Goal: Communication & Community: Answer question/provide support

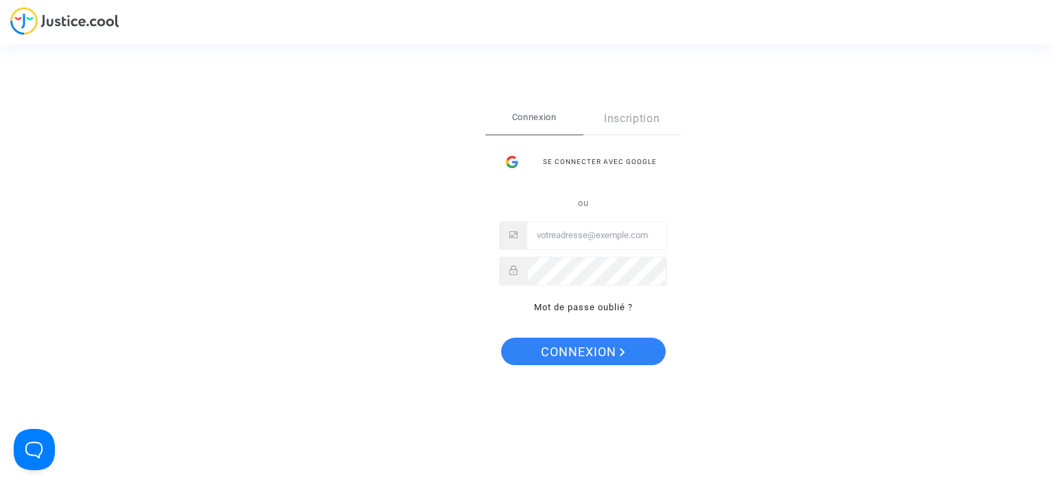
click at [576, 158] on div "Se connecter avec Google" at bounding box center [583, 161] width 168 height 27
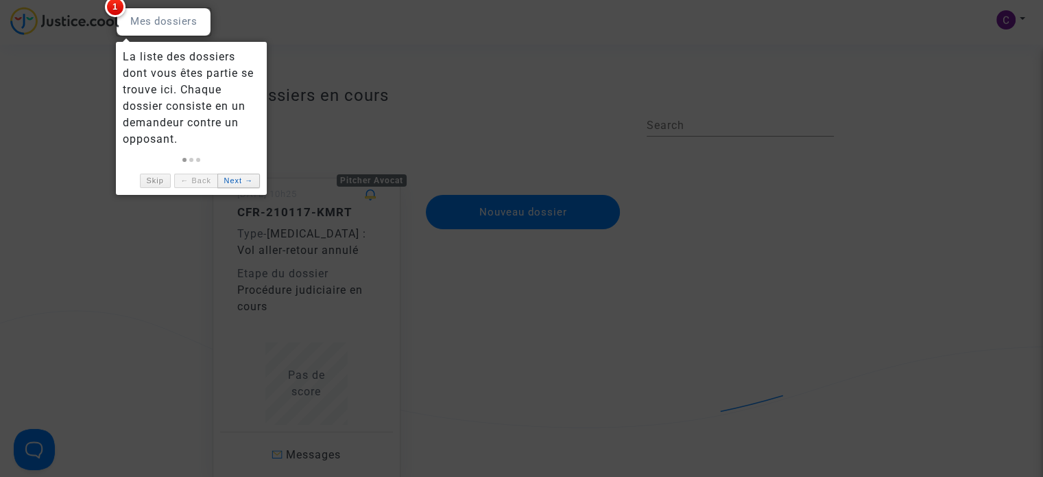
click at [242, 179] on link "Next →" at bounding box center [238, 181] width 43 height 14
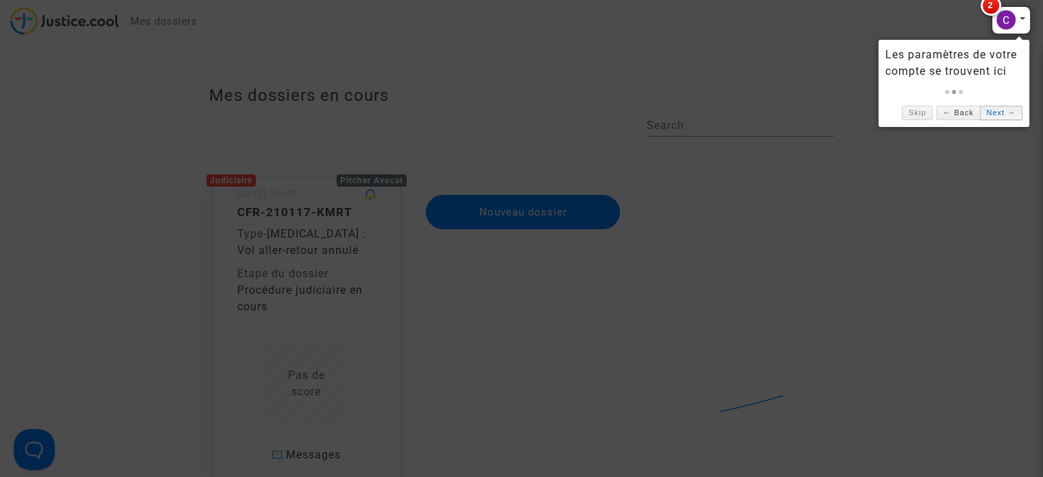
click at [999, 110] on link "Next →" at bounding box center [1001, 113] width 43 height 14
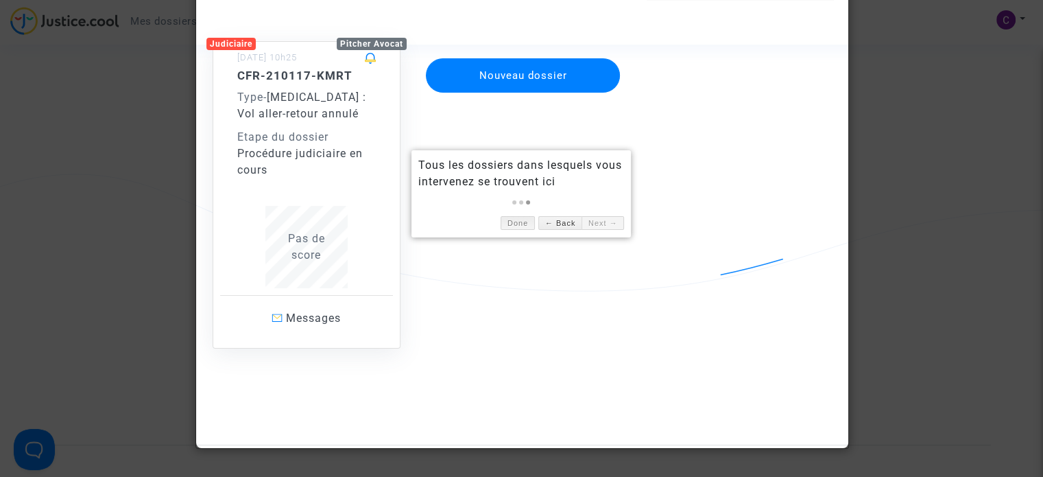
scroll to position [137, 0]
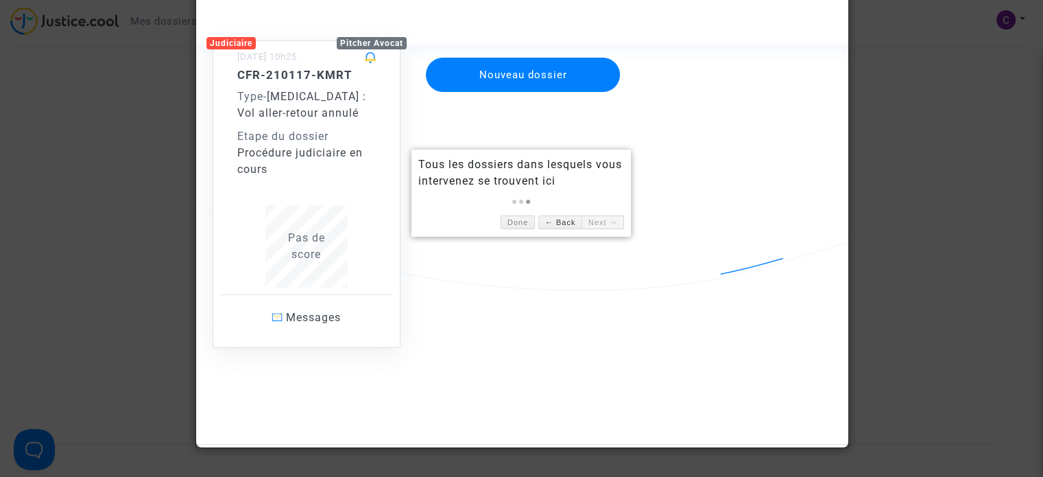
click at [596, 219] on link "Next →" at bounding box center [603, 222] width 43 height 14
click at [509, 219] on link "Done" at bounding box center [518, 222] width 34 height 14
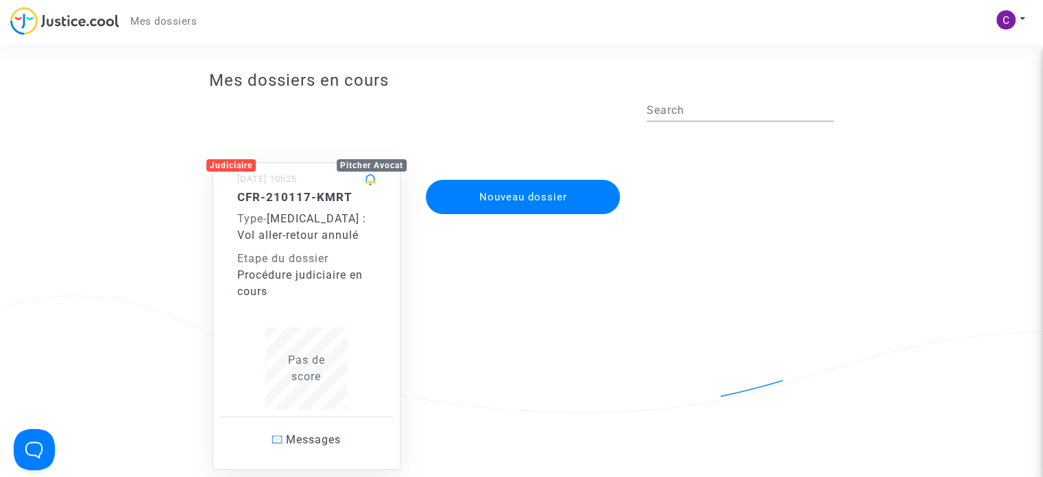
scroll to position [0, 0]
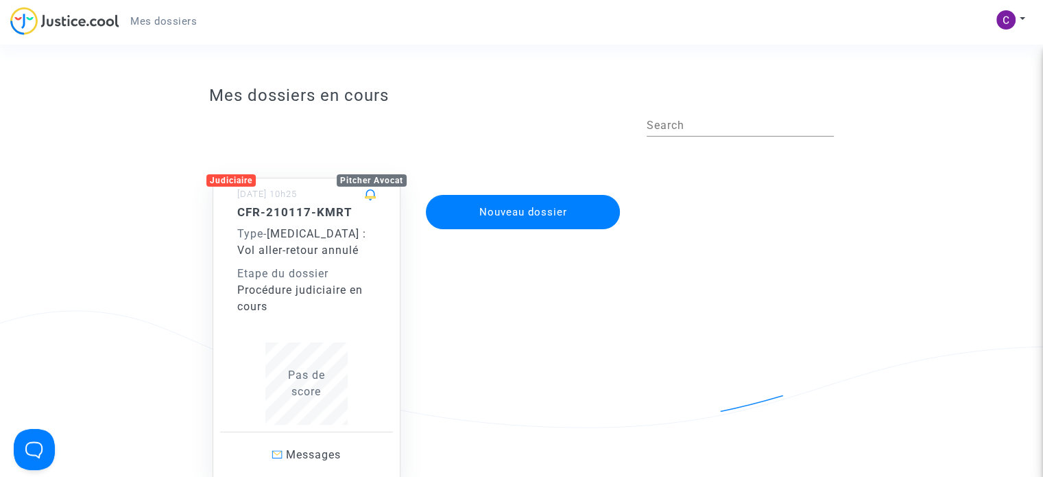
click at [302, 269] on div "Etape du dossier" at bounding box center [306, 273] width 139 height 16
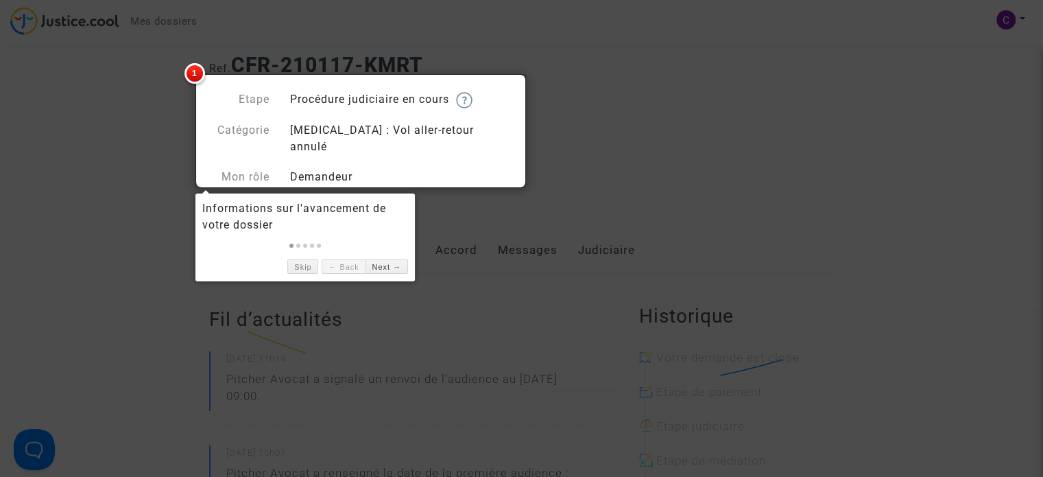
scroll to position [69, 0]
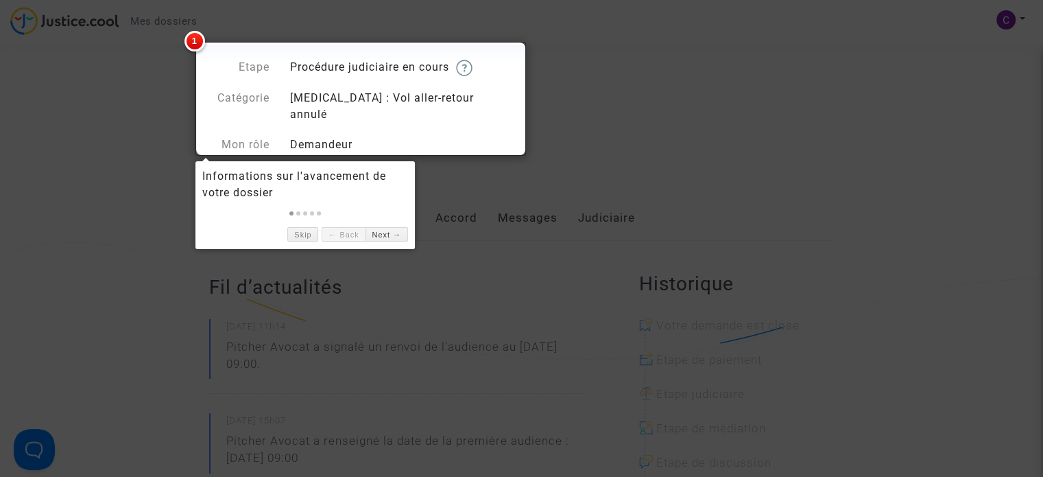
click at [192, 46] on span "1" at bounding box center [194, 41] width 21 height 21
click at [195, 40] on span "1" at bounding box center [194, 41] width 21 height 21
click at [393, 230] on link "Next →" at bounding box center [387, 234] width 43 height 14
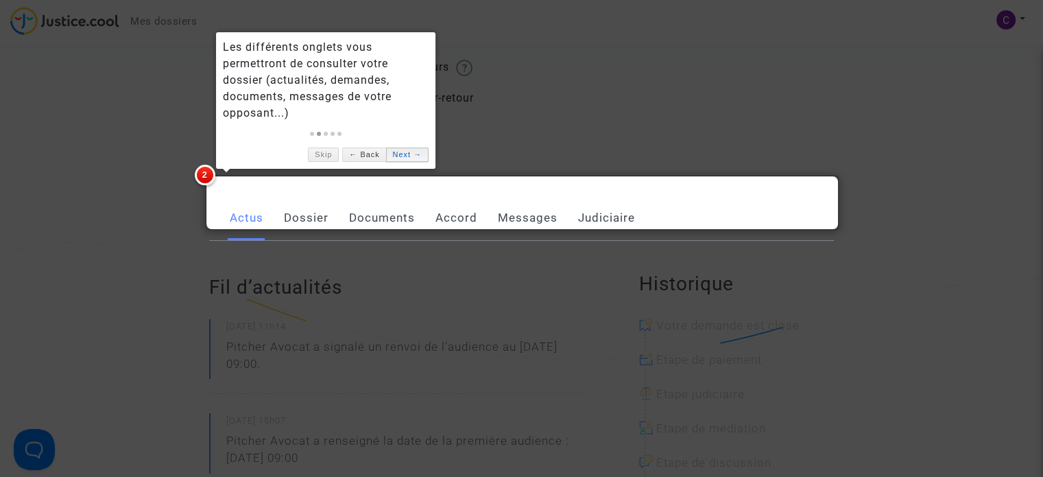
click at [398, 154] on link "Next →" at bounding box center [407, 154] width 43 height 14
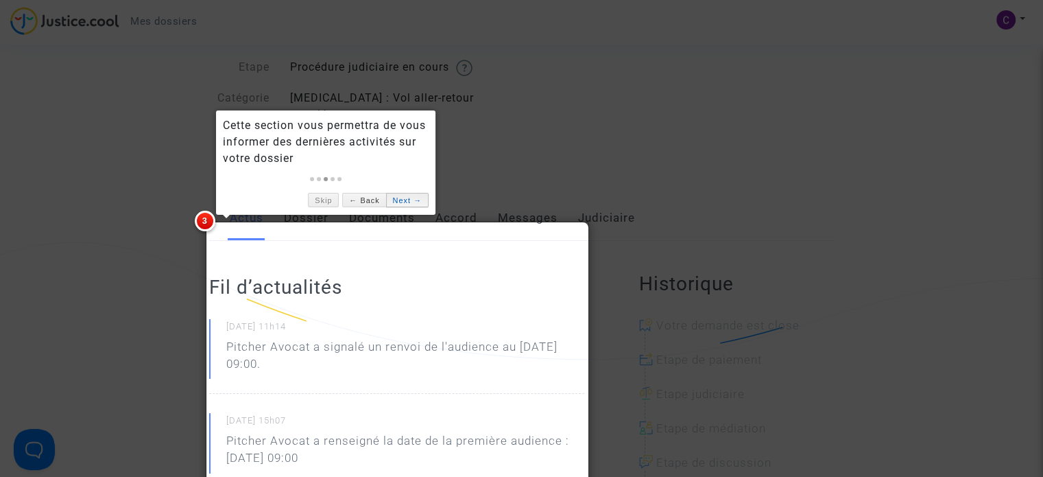
scroll to position [0, 0]
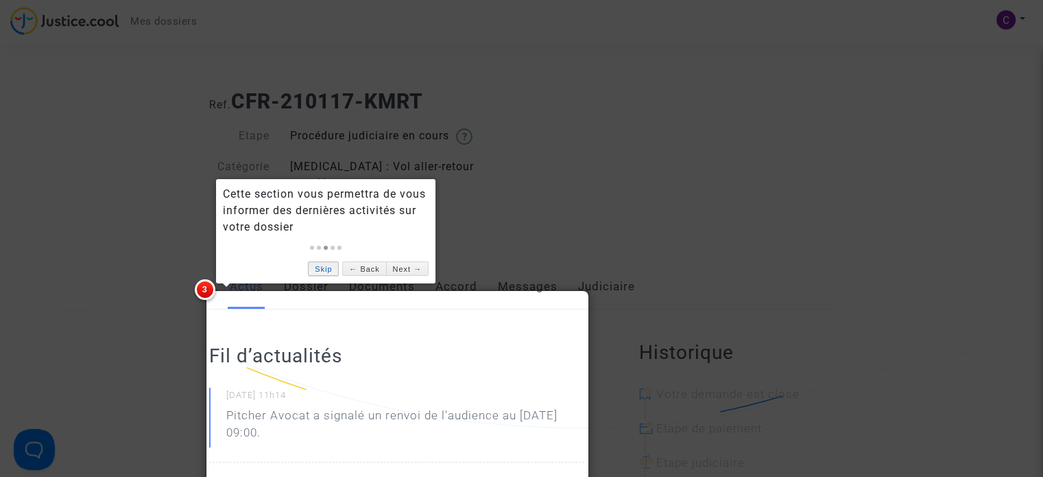
click at [329, 267] on link "Skip" at bounding box center [323, 268] width 31 height 14
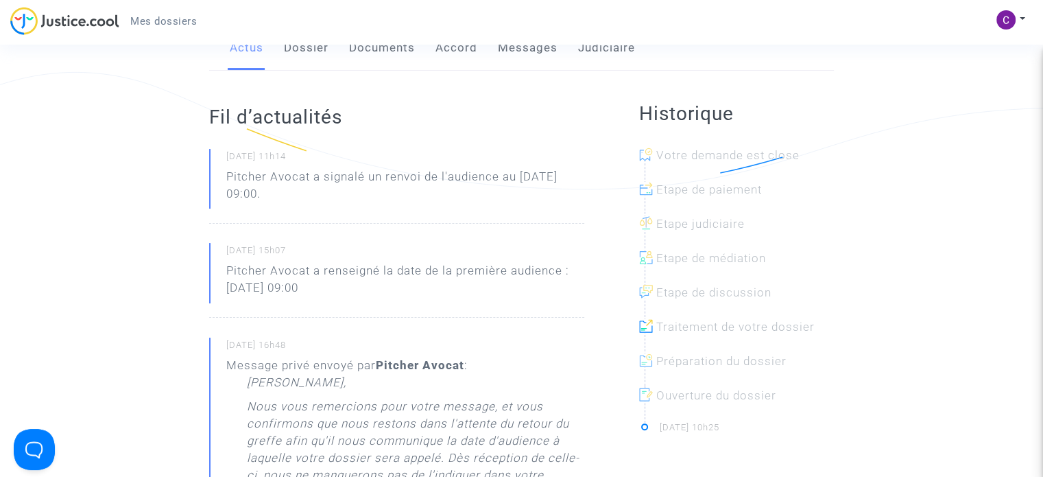
scroll to position [206, 0]
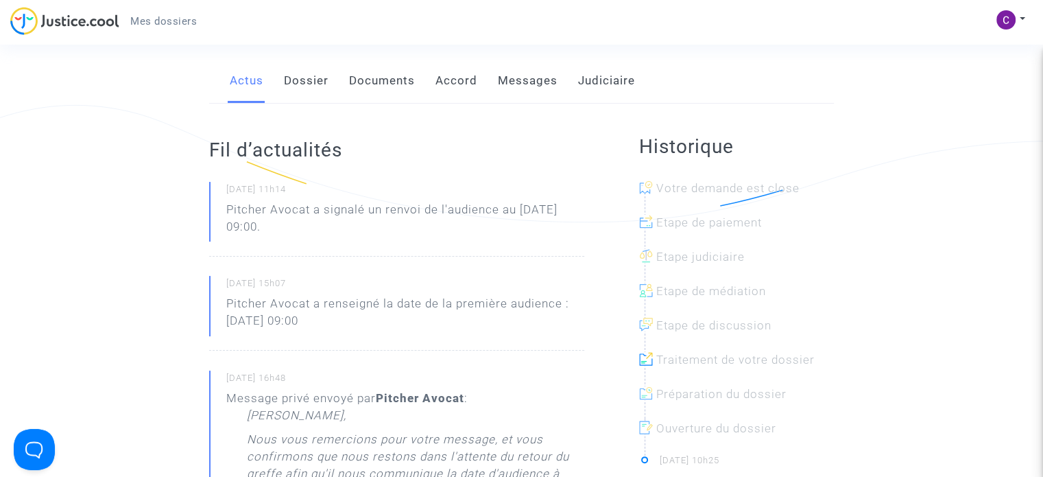
click at [532, 63] on link "Messages" at bounding box center [528, 80] width 60 height 45
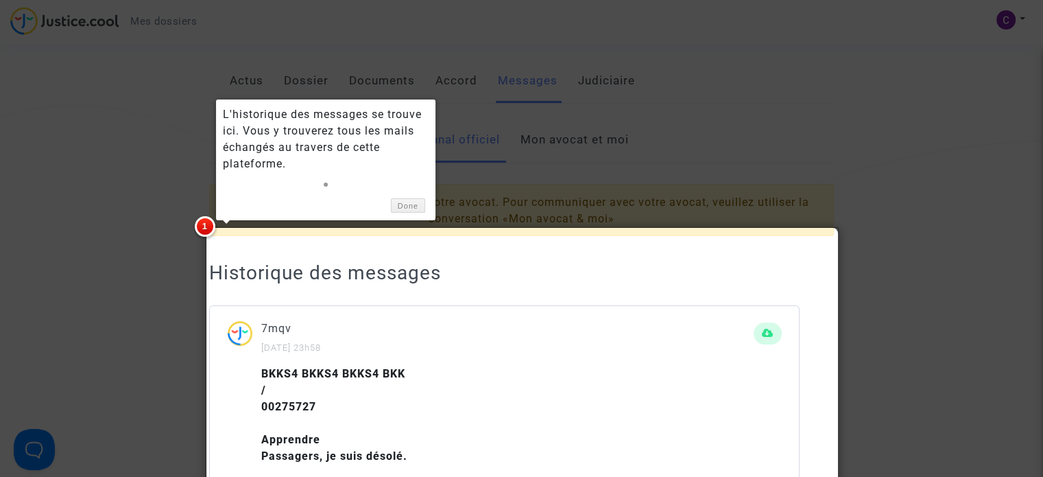
scroll to position [107, 0]
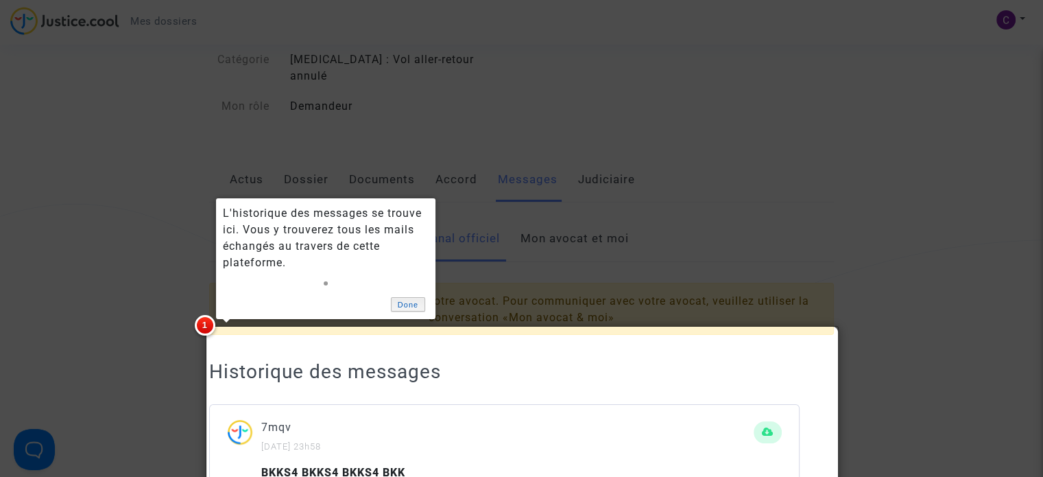
click at [409, 303] on link "Done" at bounding box center [408, 304] width 34 height 14
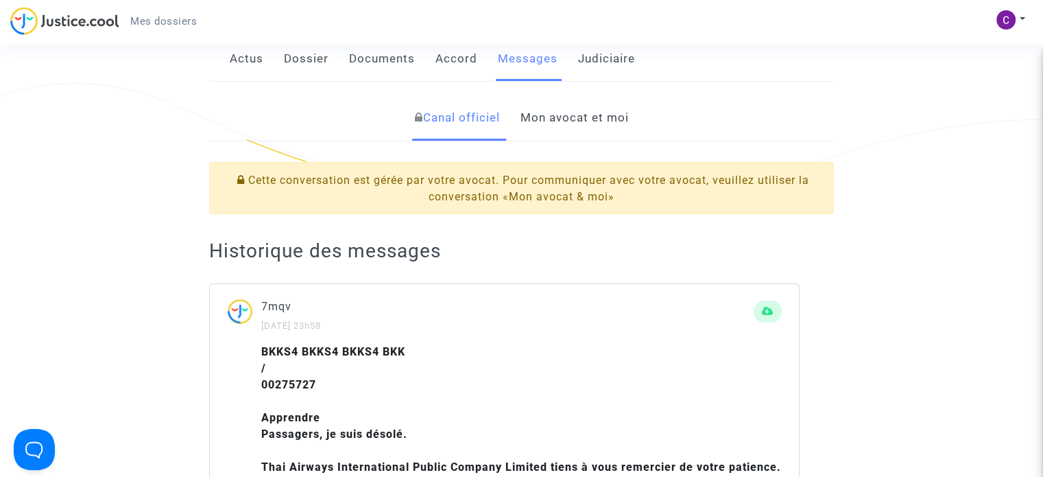
scroll to position [38, 0]
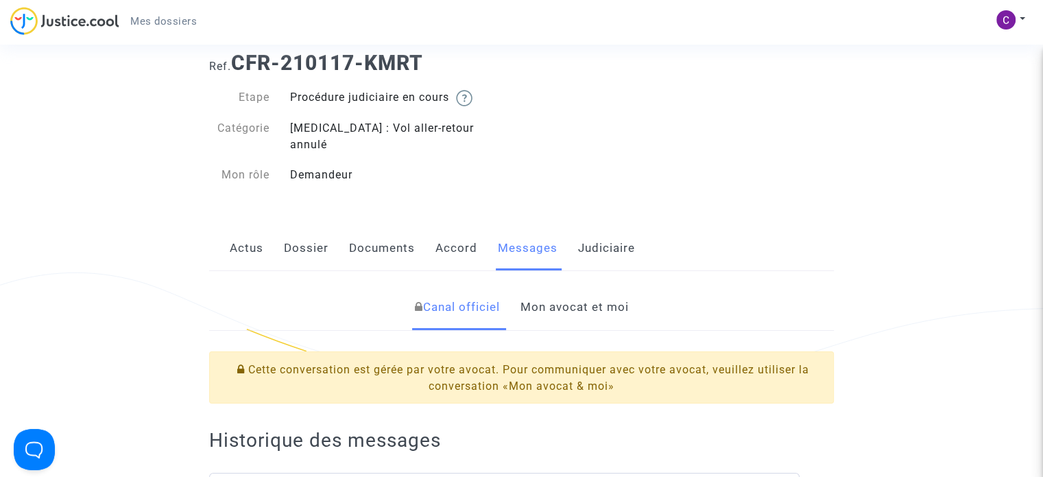
click at [553, 288] on link "Mon avocat et moi" at bounding box center [574, 307] width 108 height 45
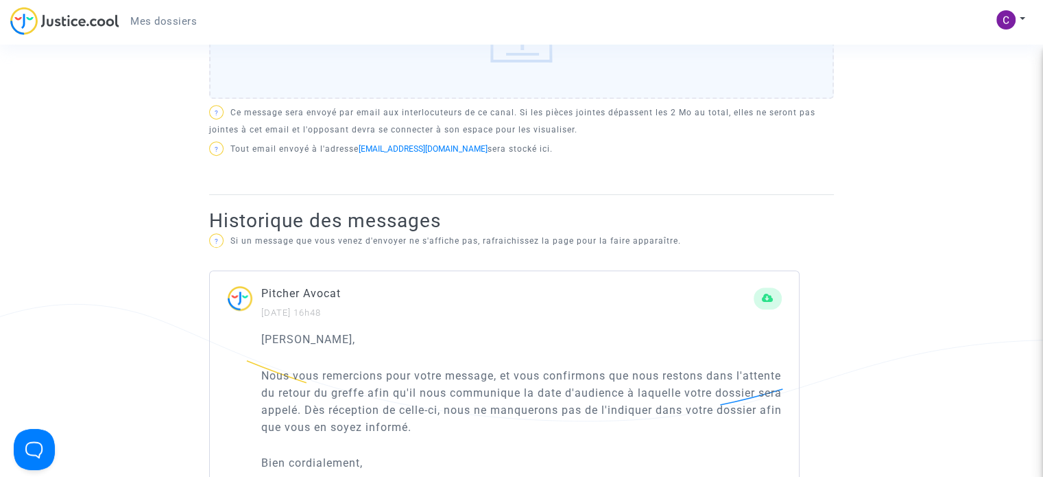
scroll to position [381, 0]
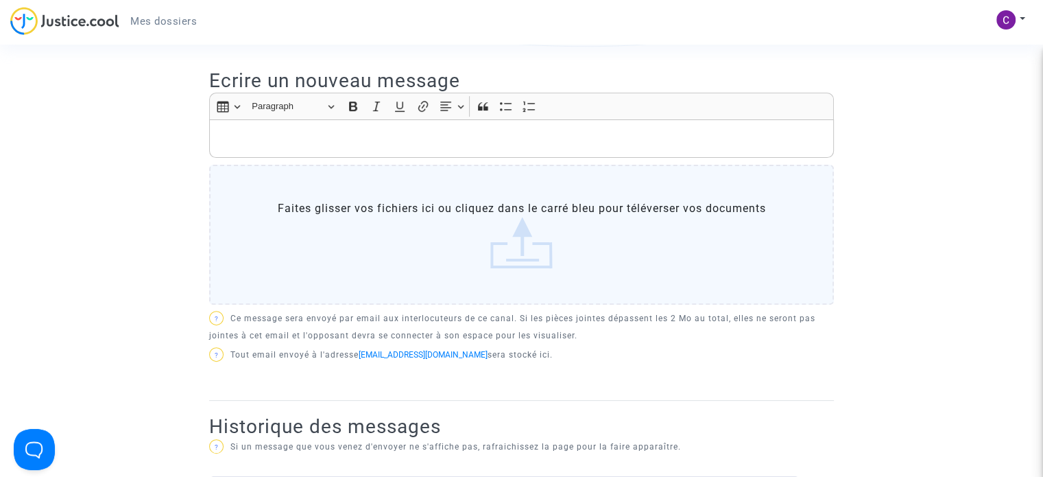
click at [246, 130] on p "Rich Text Editor, main" at bounding box center [522, 138] width 610 height 17
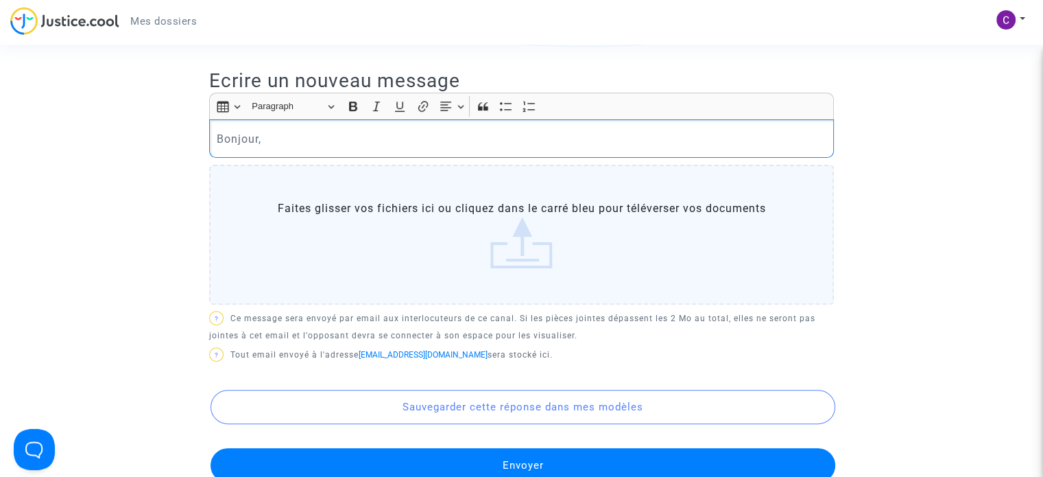
scroll to position [176, 0]
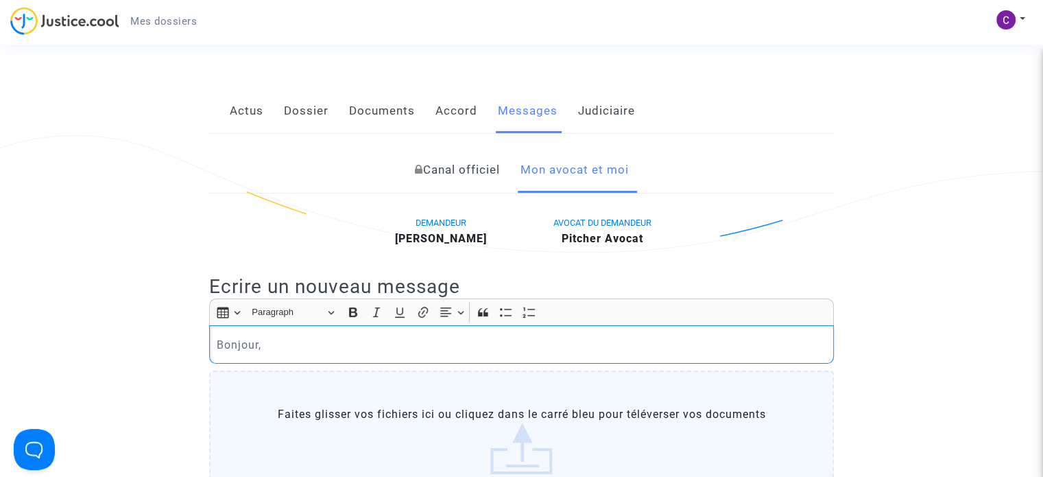
click at [237, 93] on link "Actus" at bounding box center [247, 110] width 34 height 45
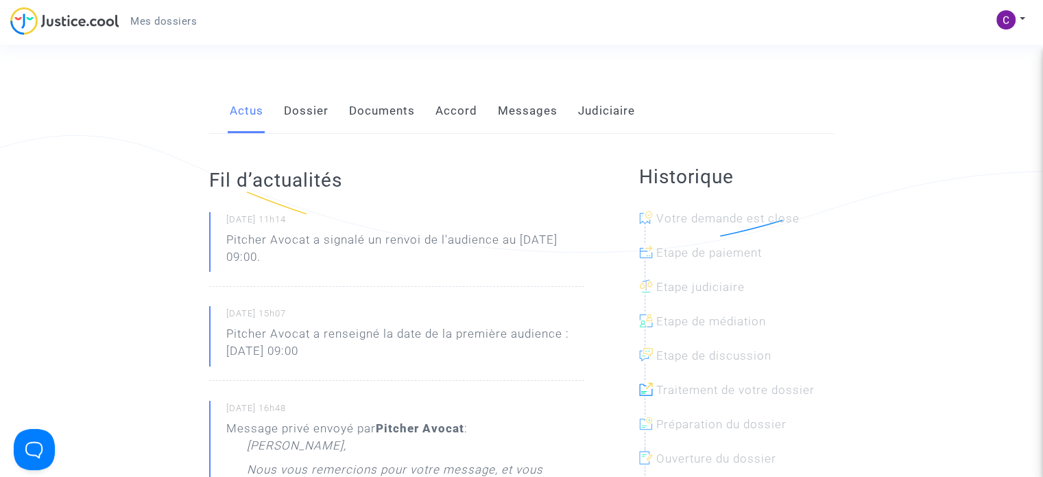
click at [516, 90] on link "Messages" at bounding box center [528, 110] width 60 height 45
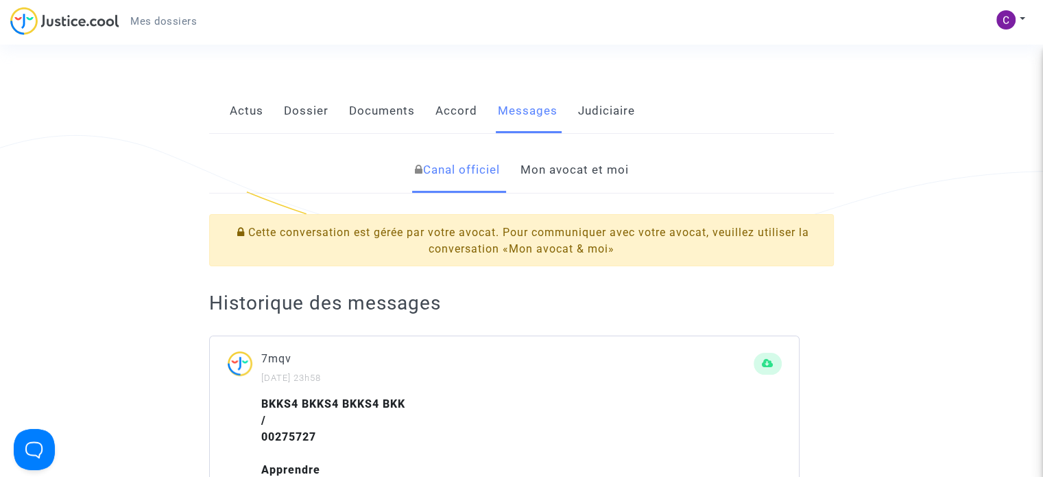
click at [549, 150] on link "Mon avocat et moi" at bounding box center [574, 169] width 108 height 45
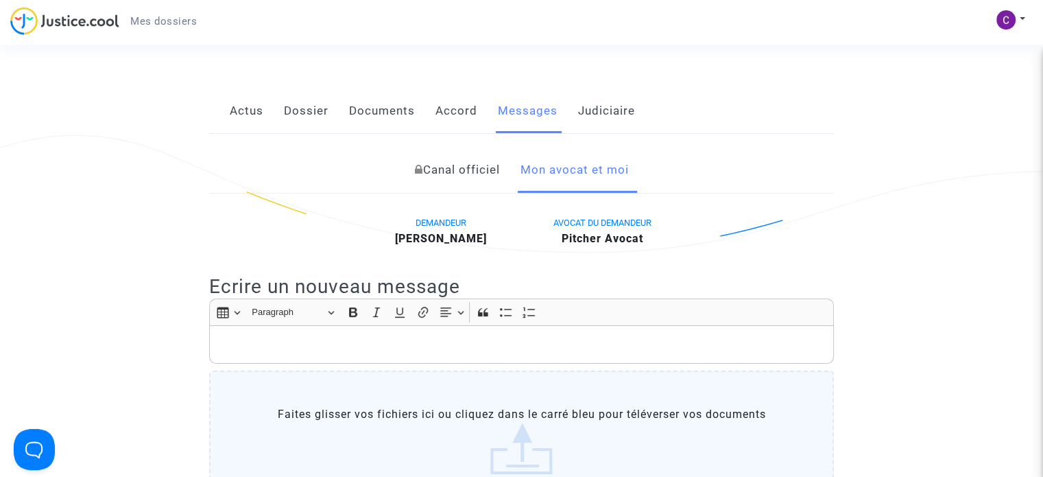
click at [278, 336] on p "Rich Text Editor, main" at bounding box center [522, 344] width 610 height 17
click at [273, 346] on div "Rich Text Editor Insert table Insert table Heading Paragraph Paragraph Heading …" at bounding box center [521, 406] width 625 height 217
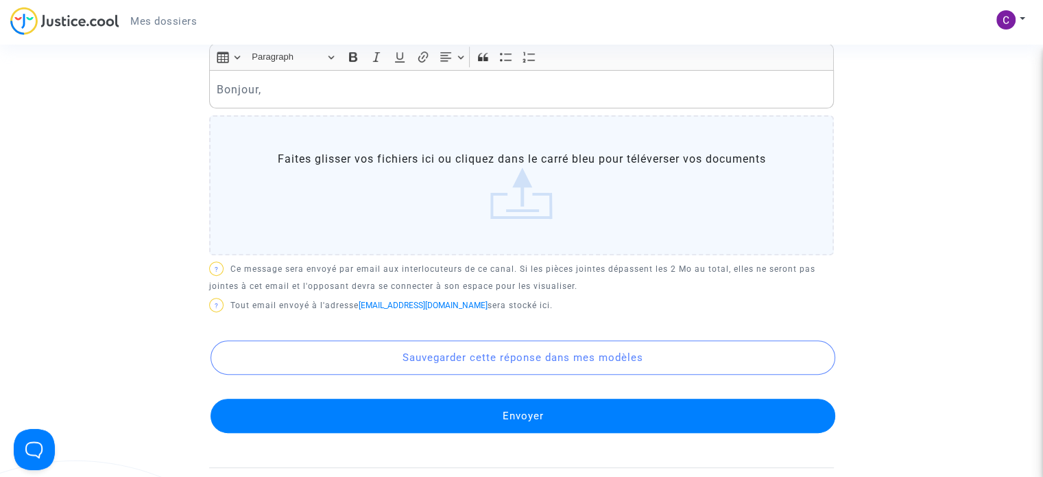
scroll to position [250, 0]
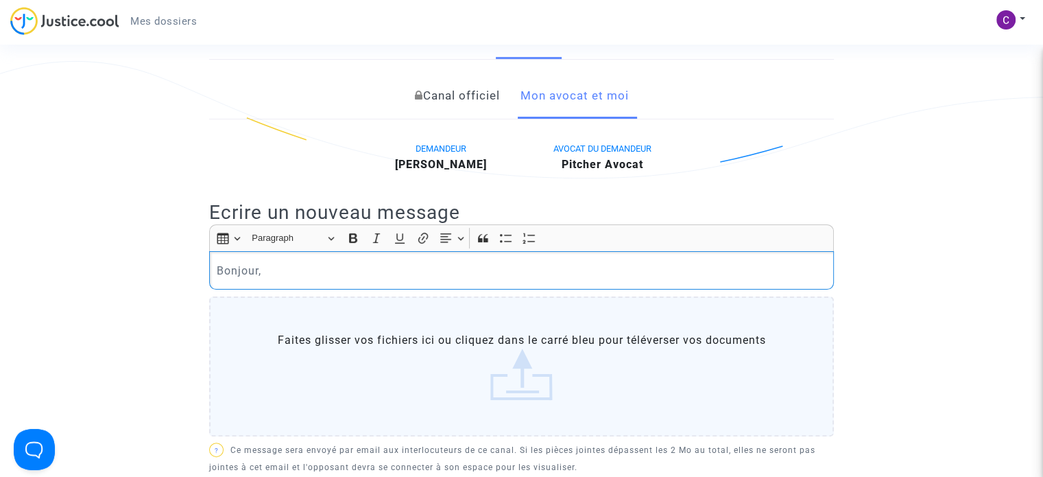
click at [285, 262] on p "Bonjour," at bounding box center [522, 270] width 610 height 17
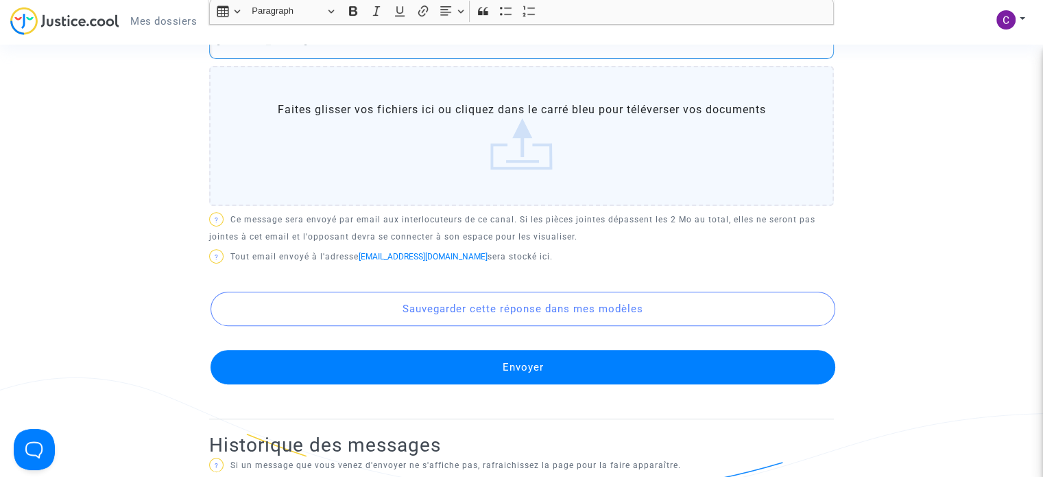
scroll to position [524, 0]
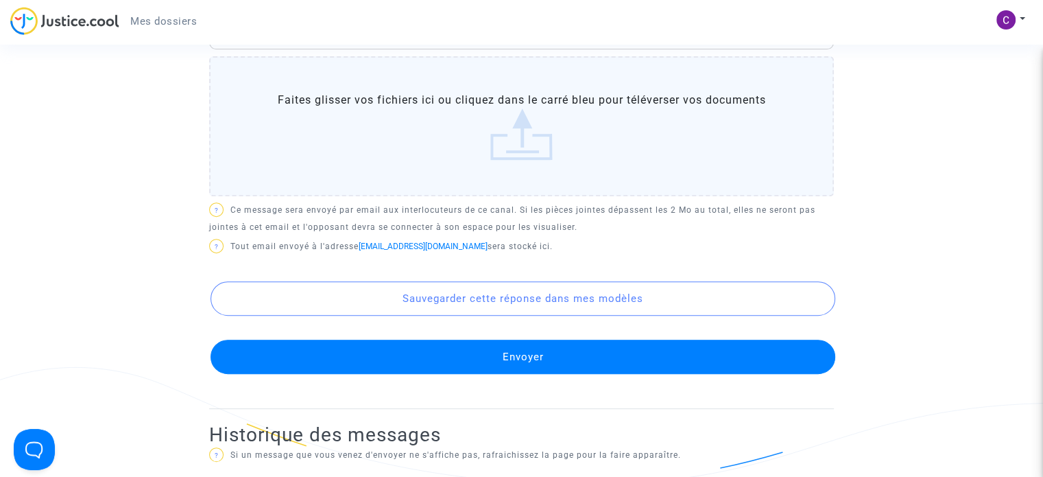
click at [526, 339] on button "Envoyer" at bounding box center [523, 356] width 625 height 34
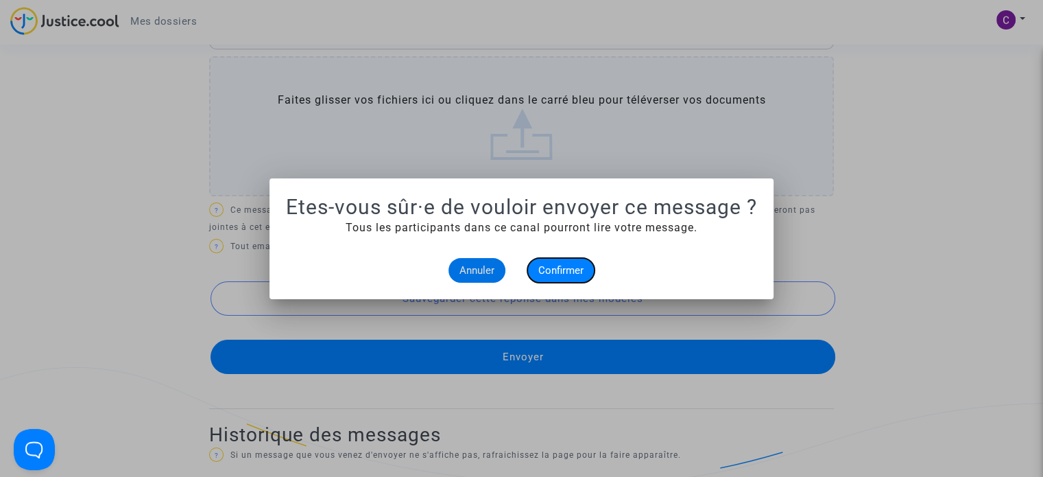
click at [560, 272] on span "Confirmer" at bounding box center [560, 270] width 45 height 12
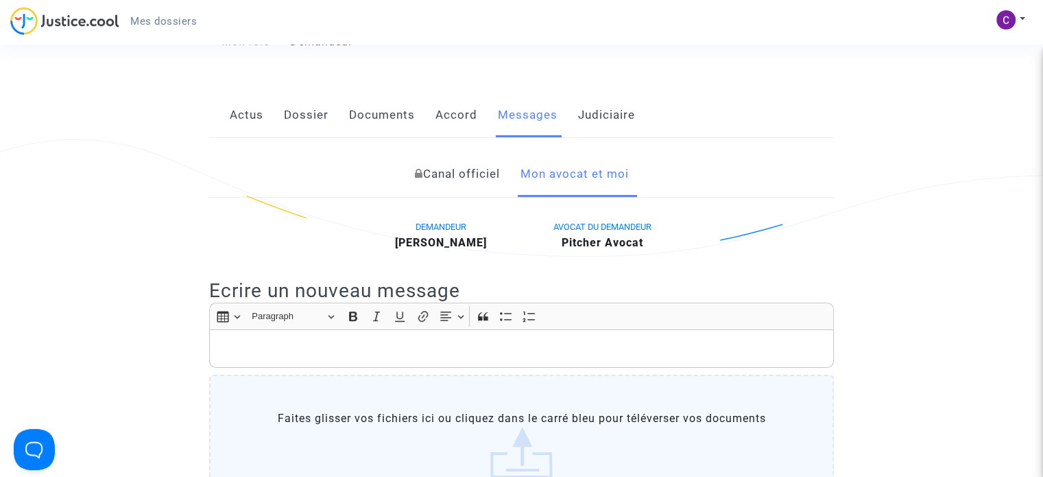
scroll to position [44, 0]
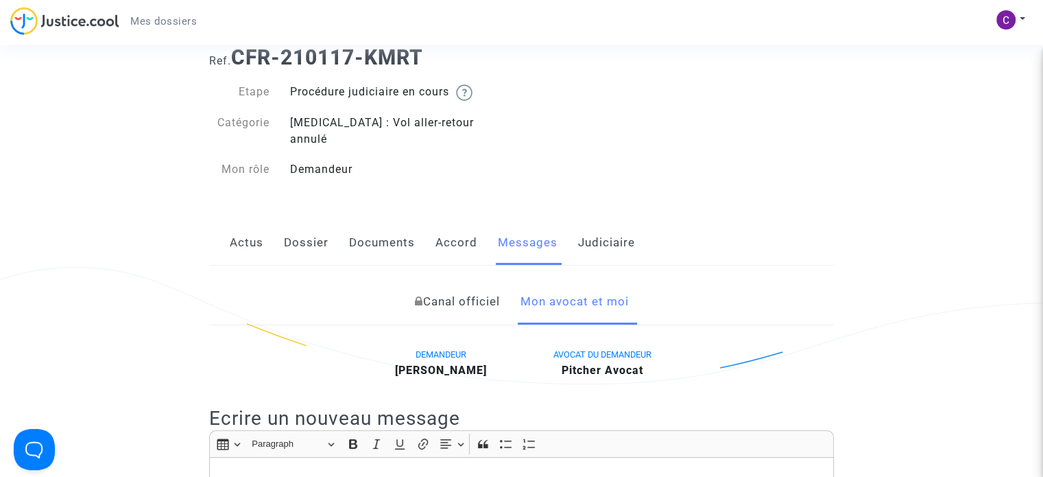
click at [617, 223] on link "Judiciaire" at bounding box center [606, 242] width 57 height 45
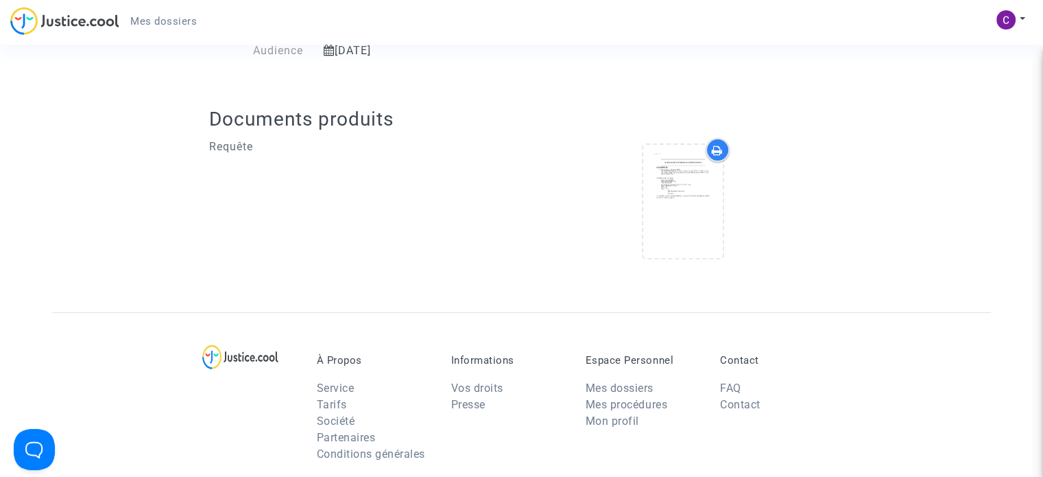
scroll to position [318, 0]
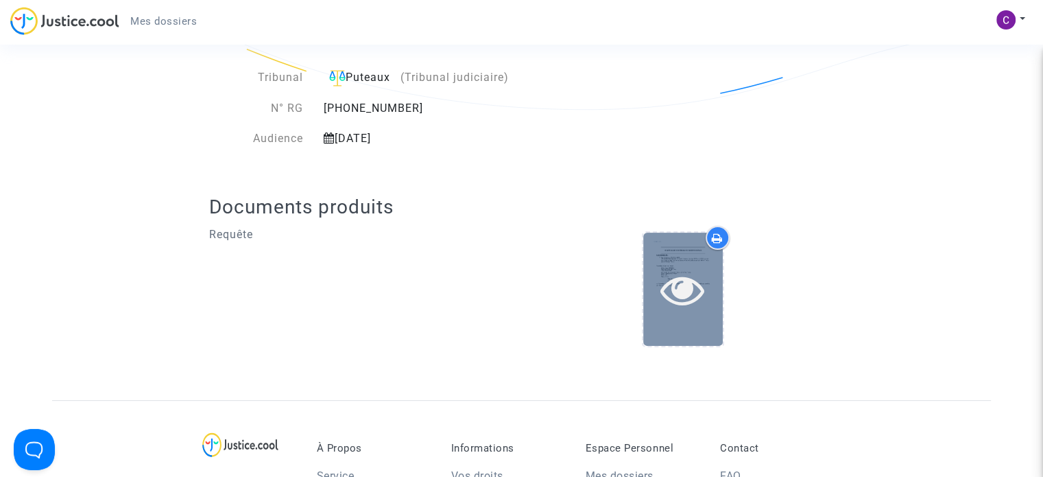
click at [697, 267] on icon at bounding box center [682, 289] width 45 height 44
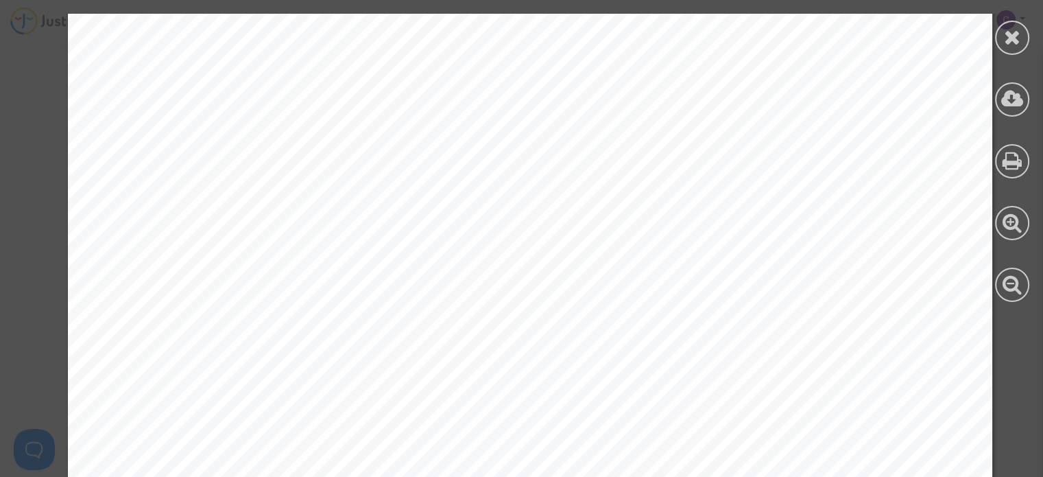
scroll to position [7115, 0]
